Goal: Find specific page/section: Find specific page/section

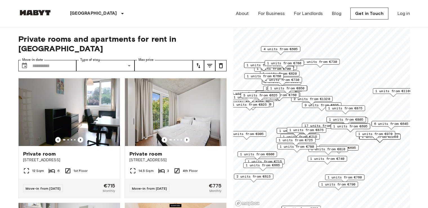
scroll to position [479, 0]
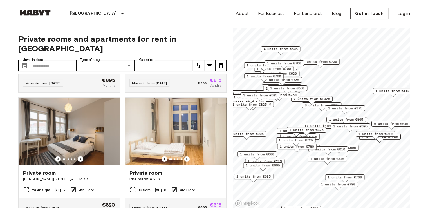
click at [40, 12] on img at bounding box center [35, 13] width 34 height 6
click at [27, 15] on link at bounding box center [35, 14] width 34 height 8
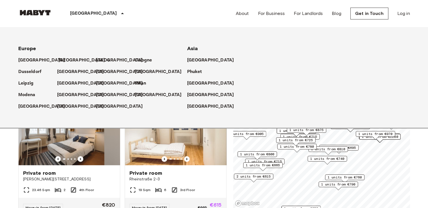
click at [64, 62] on p "[GEOGRAPHIC_DATA]" at bounding box center [81, 60] width 47 height 7
click at [65, 59] on p "[GEOGRAPHIC_DATA]" at bounding box center [81, 60] width 47 height 7
